Goal: Navigation & Orientation: Find specific page/section

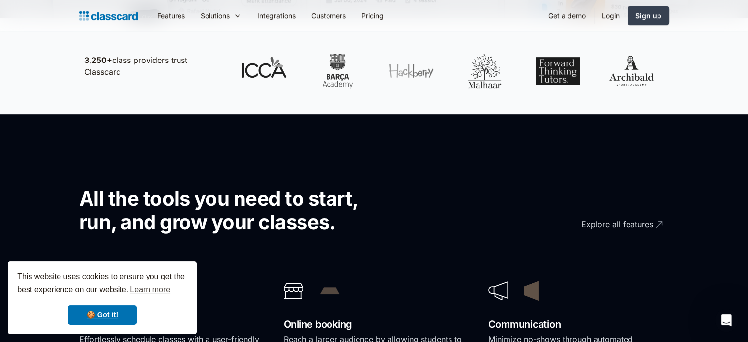
scroll to position [516, 0]
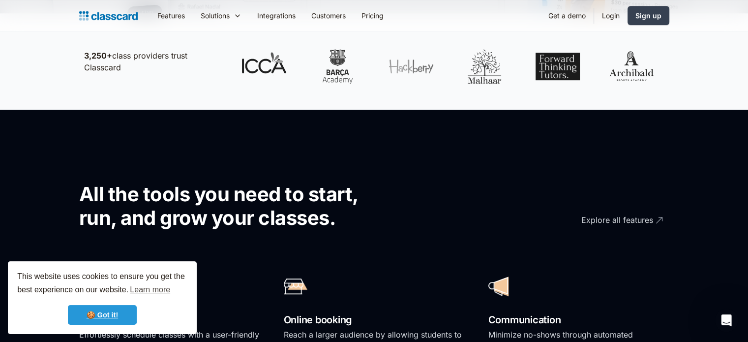
click at [109, 310] on link "🍪 Got it!" at bounding box center [102, 315] width 69 height 20
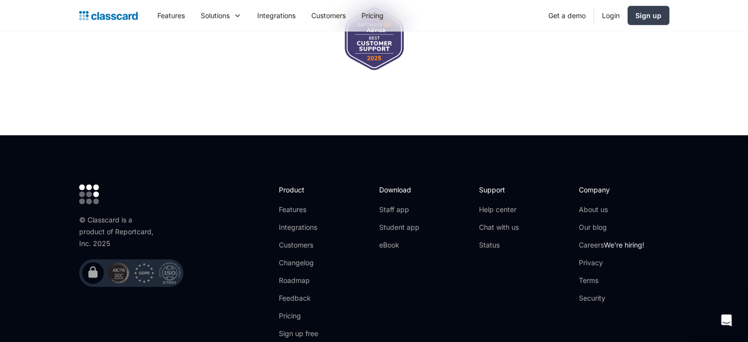
scroll to position [3307, 0]
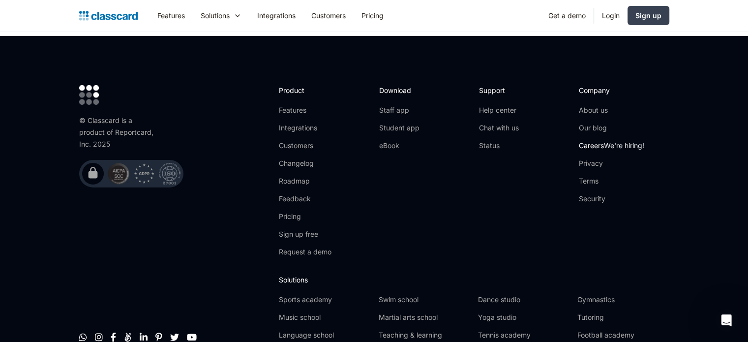
click at [604, 141] on link "Careers We're hiring!" at bounding box center [611, 146] width 65 height 10
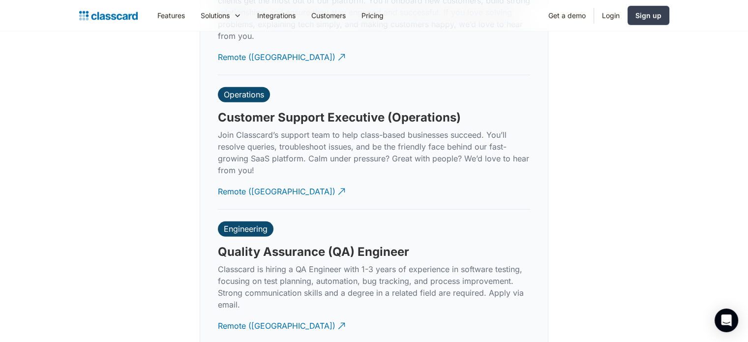
scroll to position [2891, 0]
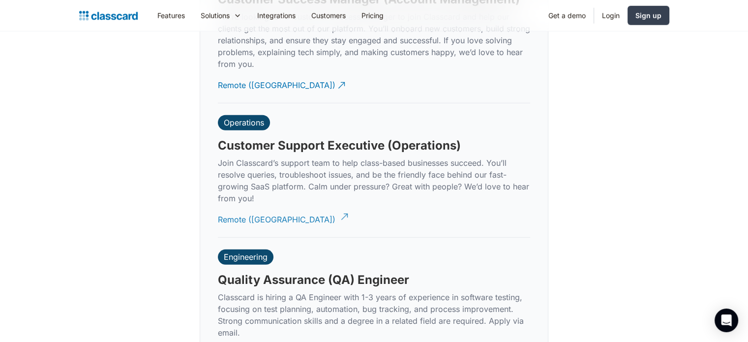
click at [339, 212] on img at bounding box center [344, 217] width 10 height 10
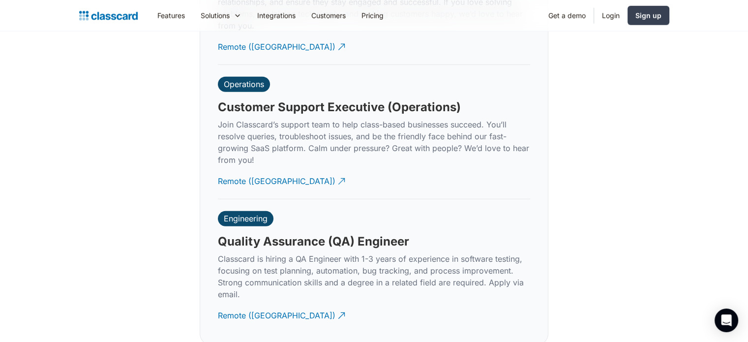
scroll to position [2952, 0]
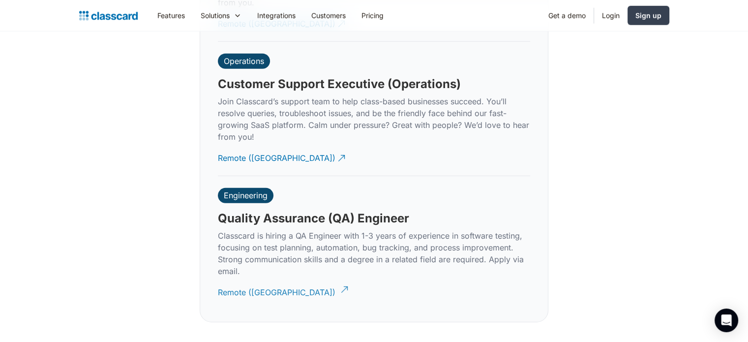
click at [339, 284] on img at bounding box center [344, 289] width 10 height 10
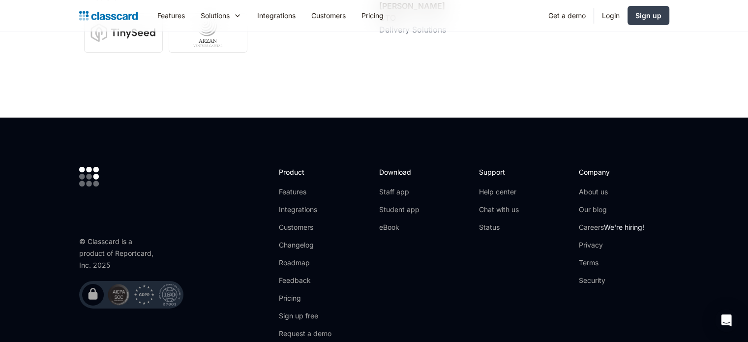
scroll to position [3361, 0]
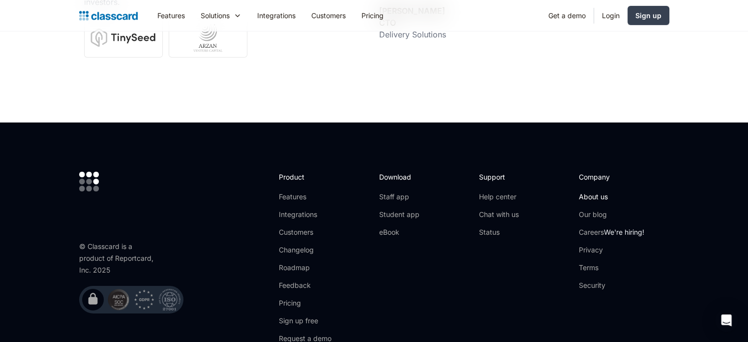
click at [596, 192] on link "About us" at bounding box center [611, 197] width 65 height 10
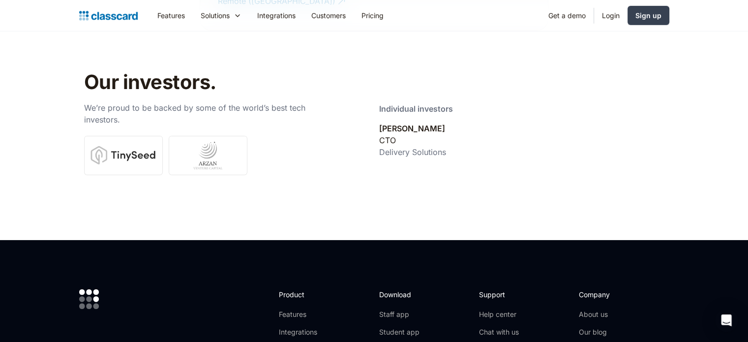
scroll to position [3346, 0]
